Goal: Transaction & Acquisition: Purchase product/service

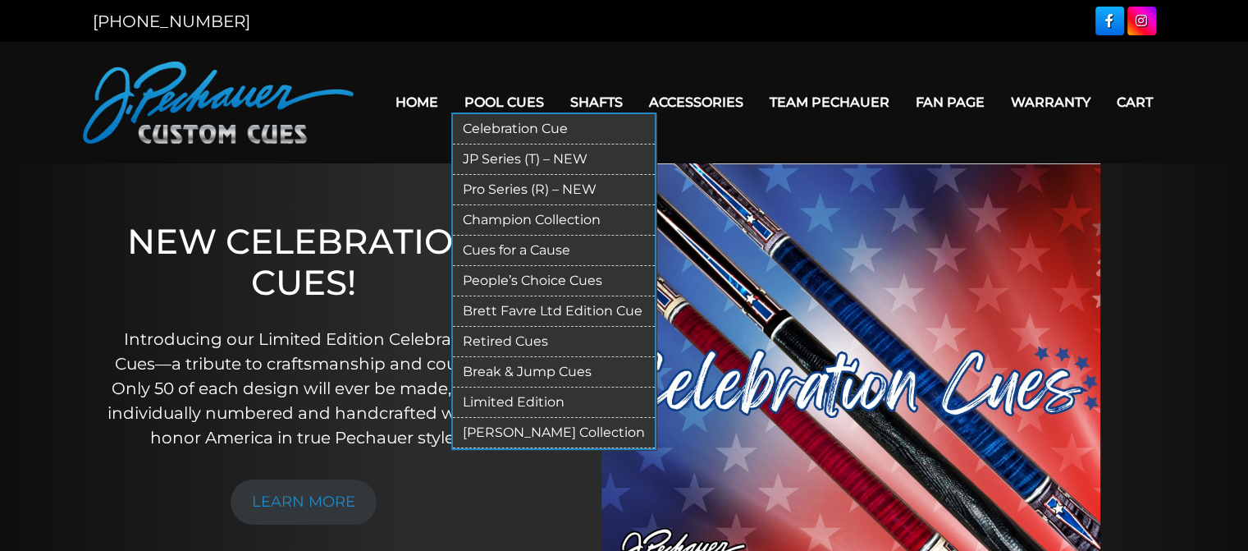
click at [531, 165] on link "JP Series (T) – NEW" at bounding box center [554, 159] width 202 height 30
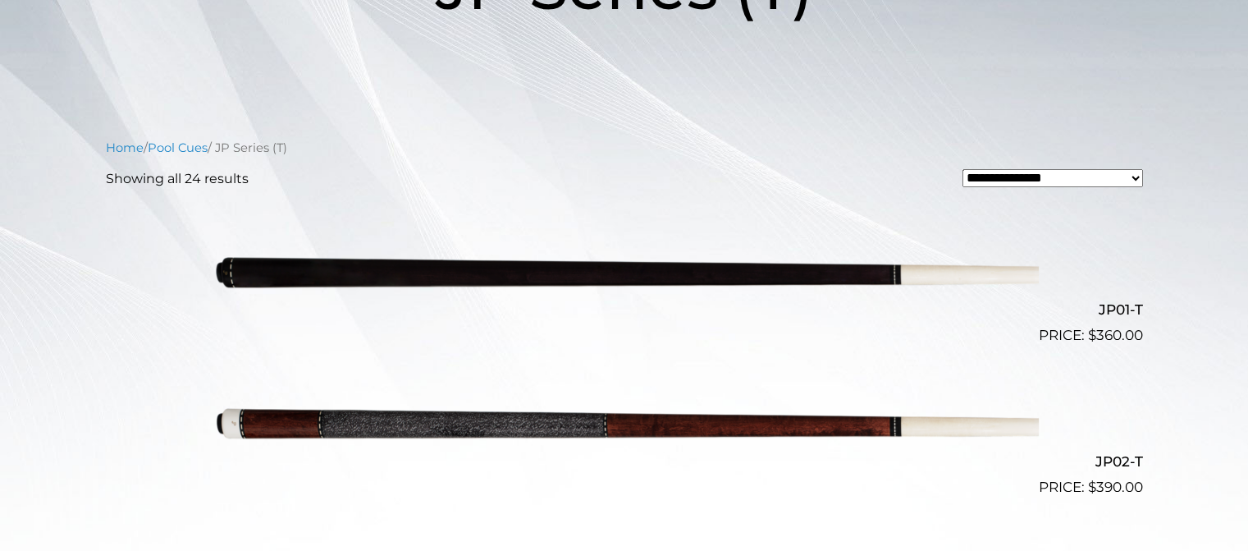
scroll to position [331, 0]
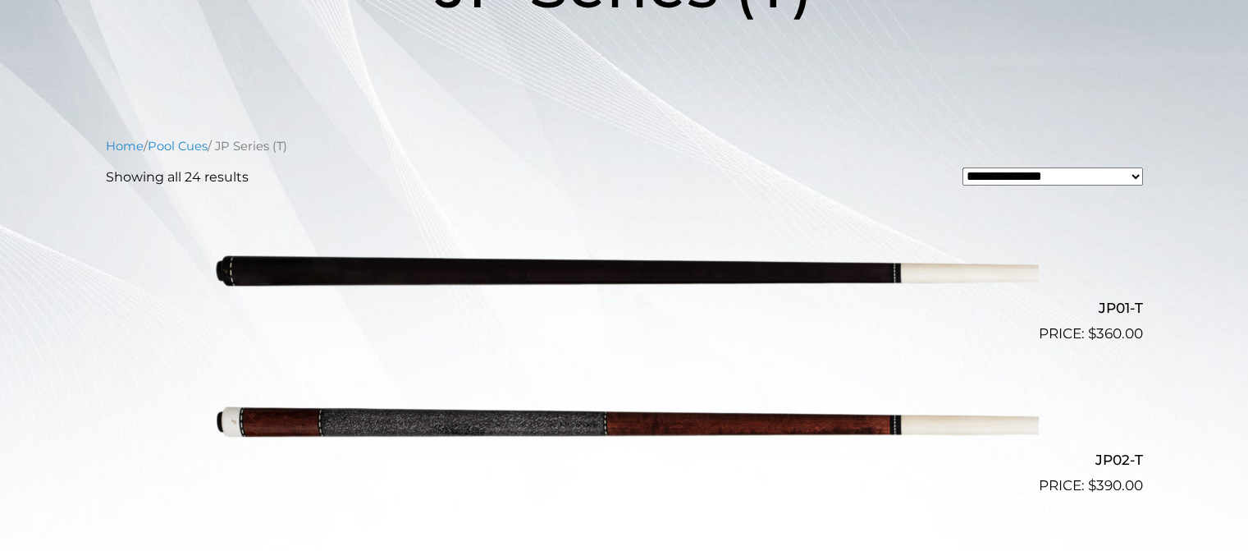
click at [666, 272] on img at bounding box center [624, 269] width 829 height 138
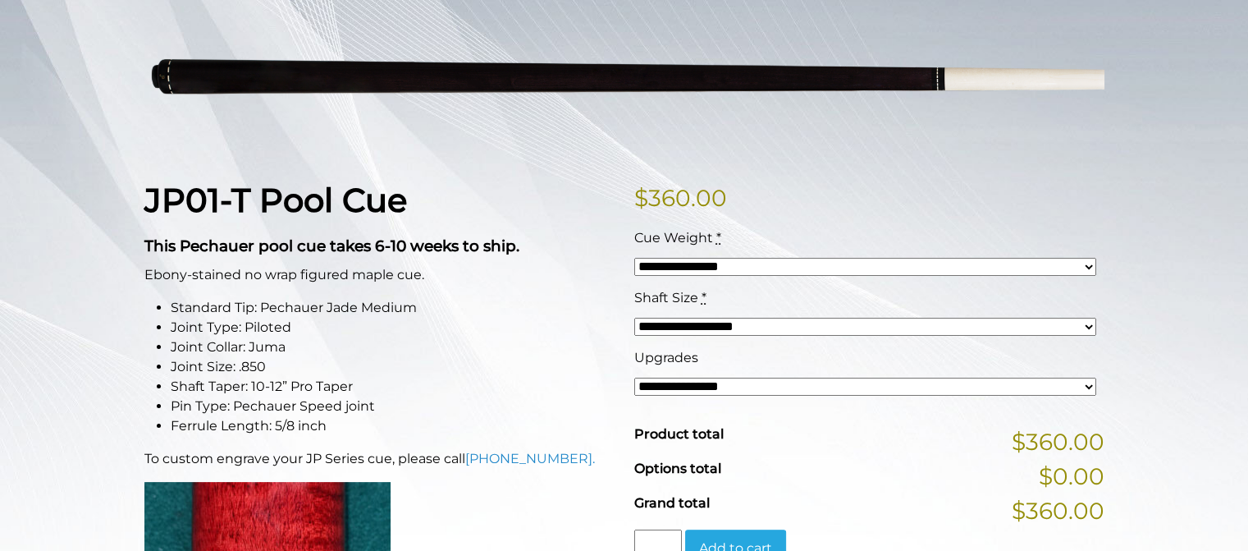
scroll to position [256, 0]
